Goal: Task Accomplishment & Management: Use online tool/utility

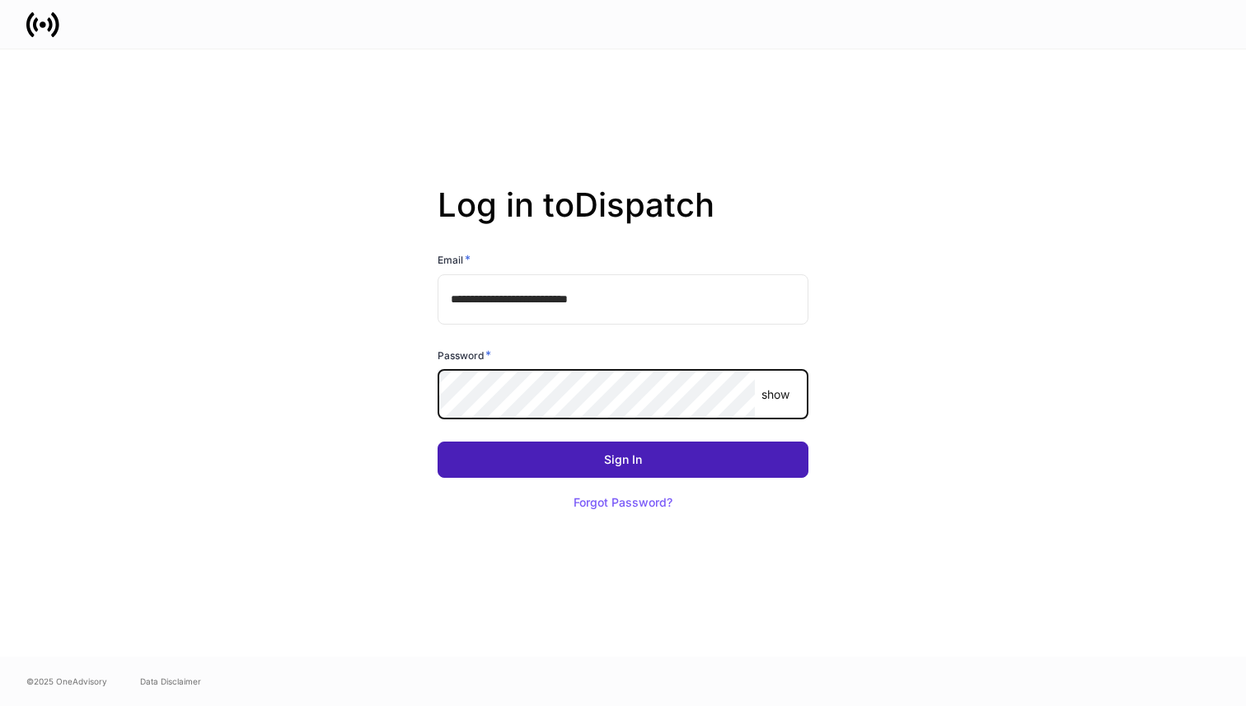
click at [625, 471] on button "Sign In" at bounding box center [622, 460] width 371 height 36
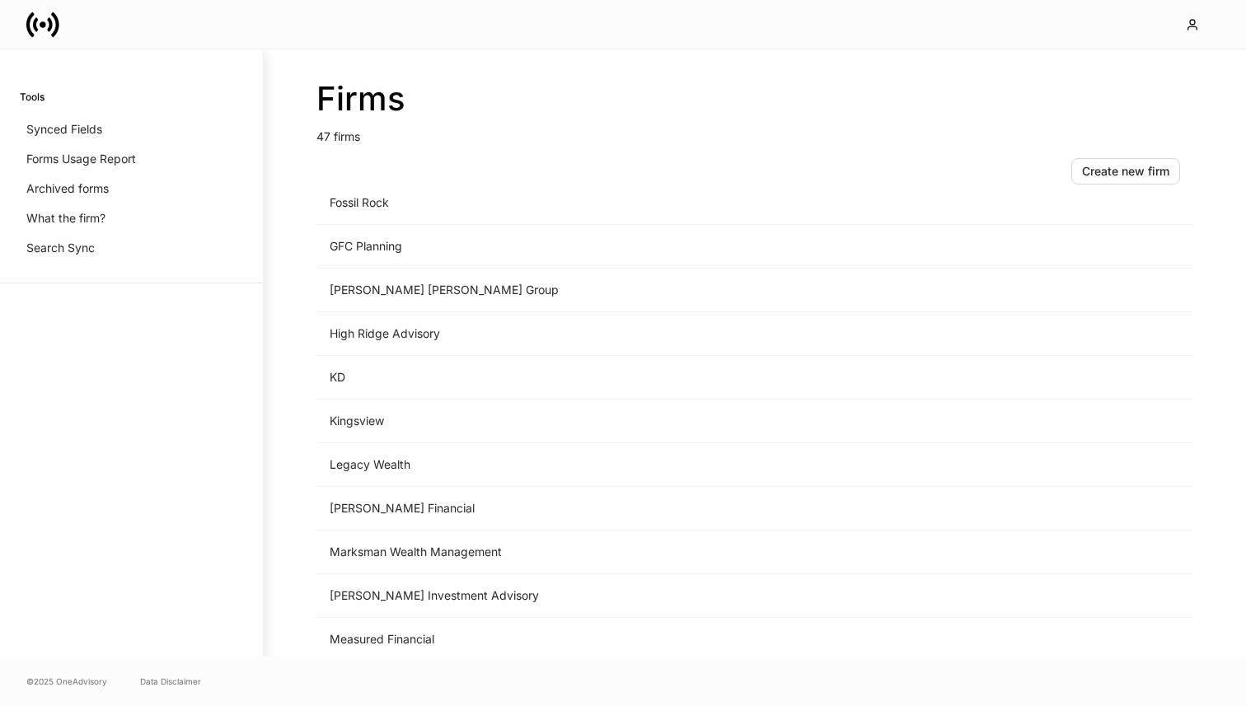
scroll to position [1212, 0]
click at [407, 253] on td "GFC Planning" at bounding box center [617, 246] width 603 height 44
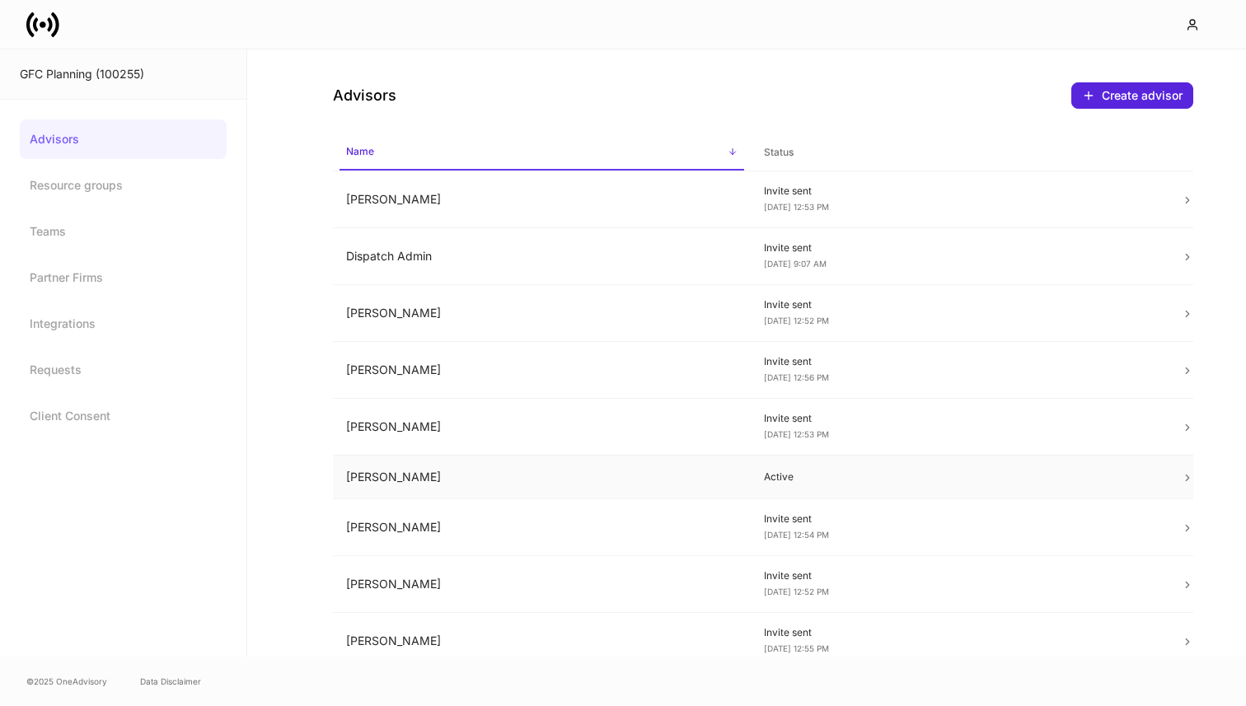
click at [465, 476] on td "[PERSON_NAME]" at bounding box center [542, 478] width 418 height 44
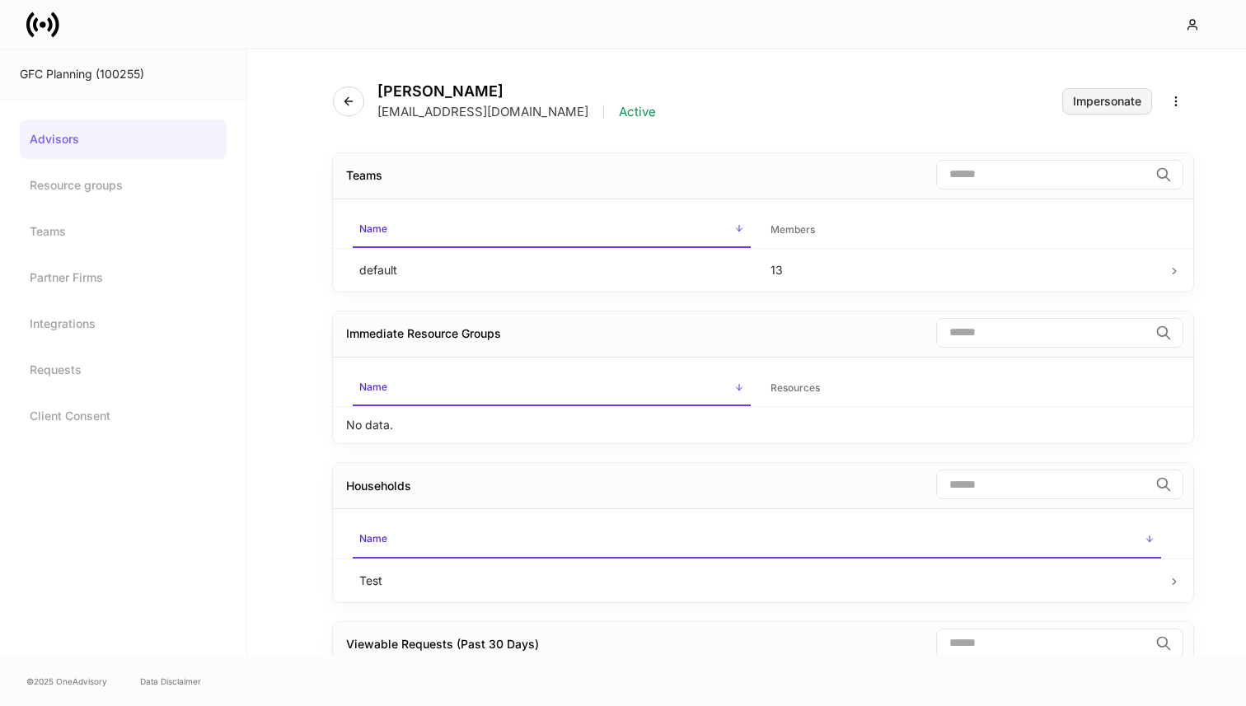
click at [1101, 97] on div "Impersonate" at bounding box center [1107, 102] width 68 height 12
